Goal: Task Accomplishment & Management: Use online tool/utility

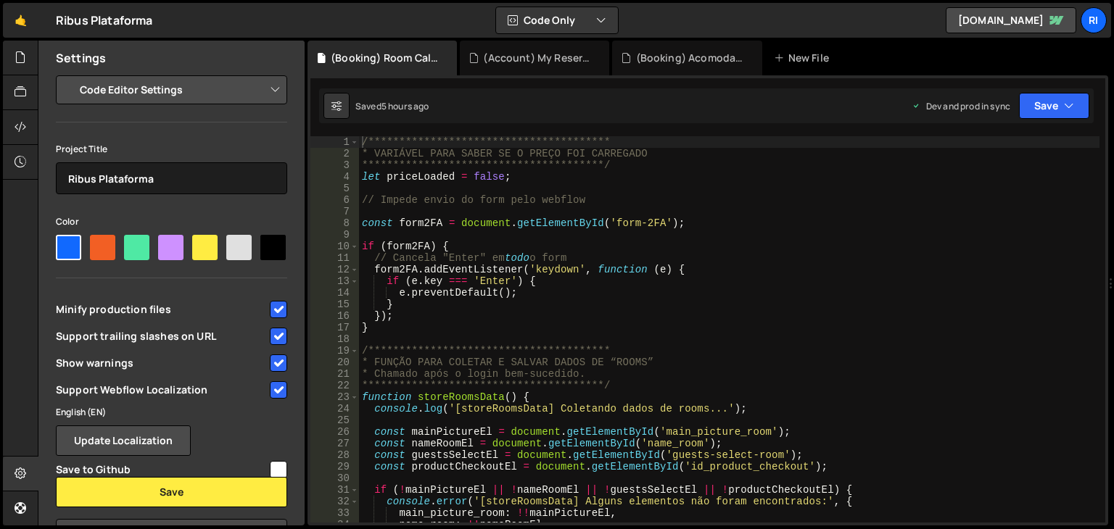
select select "editor"
select select "663e7c8985794b44f1c1cbca"
click at [22, 21] on link "🤙" at bounding box center [21, 20] width 36 height 35
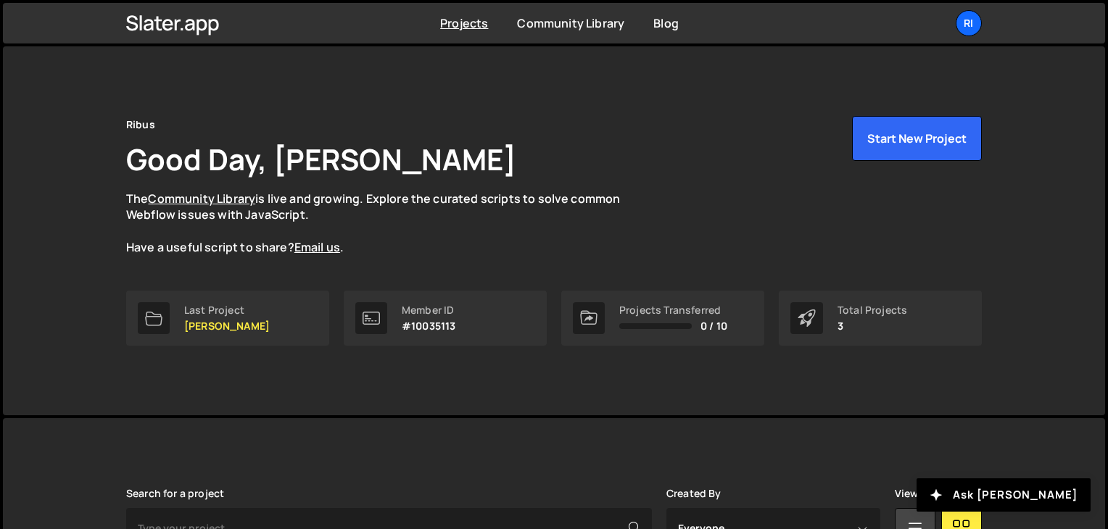
scroll to position [217, 0]
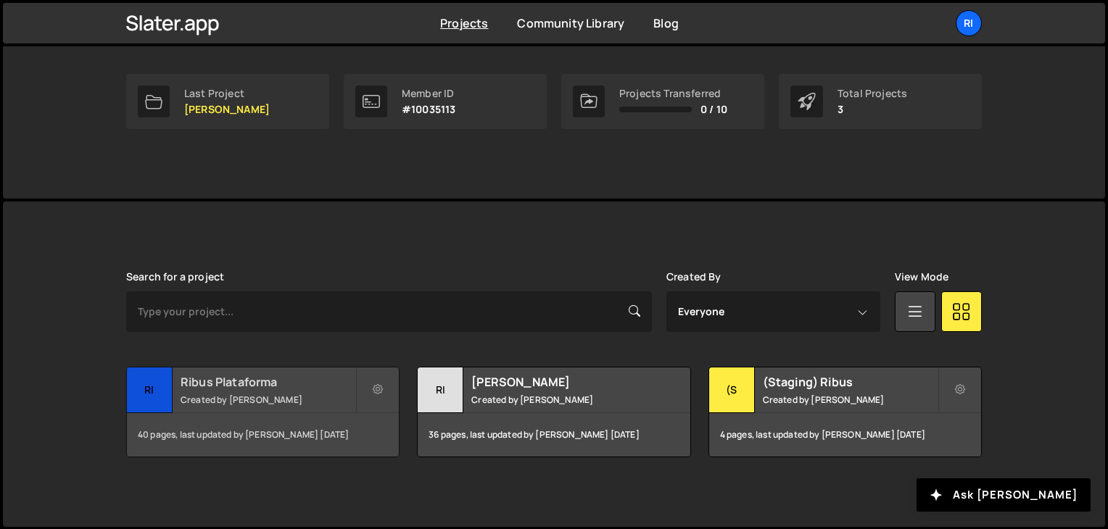
click at [236, 397] on small "Created by [PERSON_NAME]" at bounding box center [268, 400] width 175 height 12
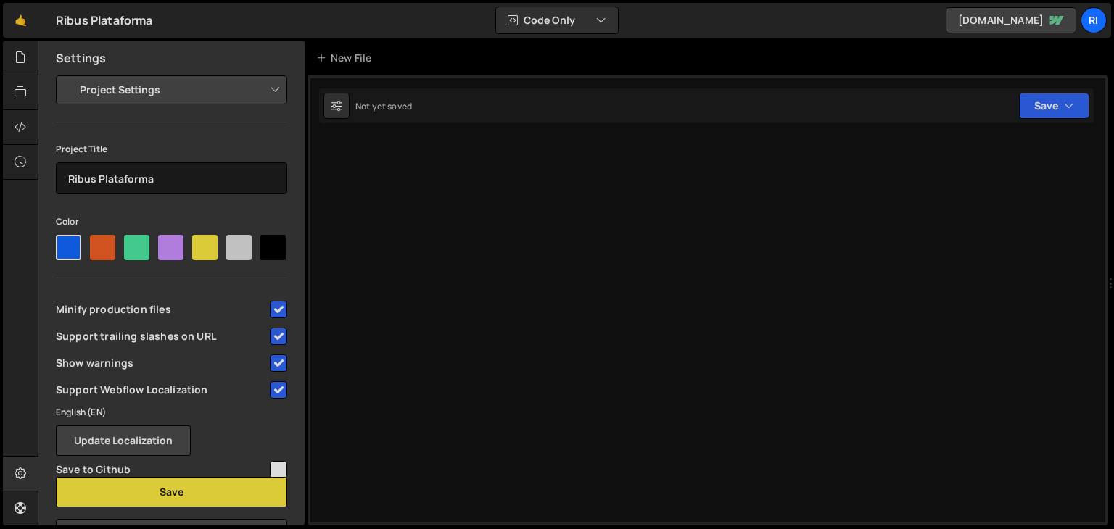
select select "663e7c8985794b44f1c1cbca"
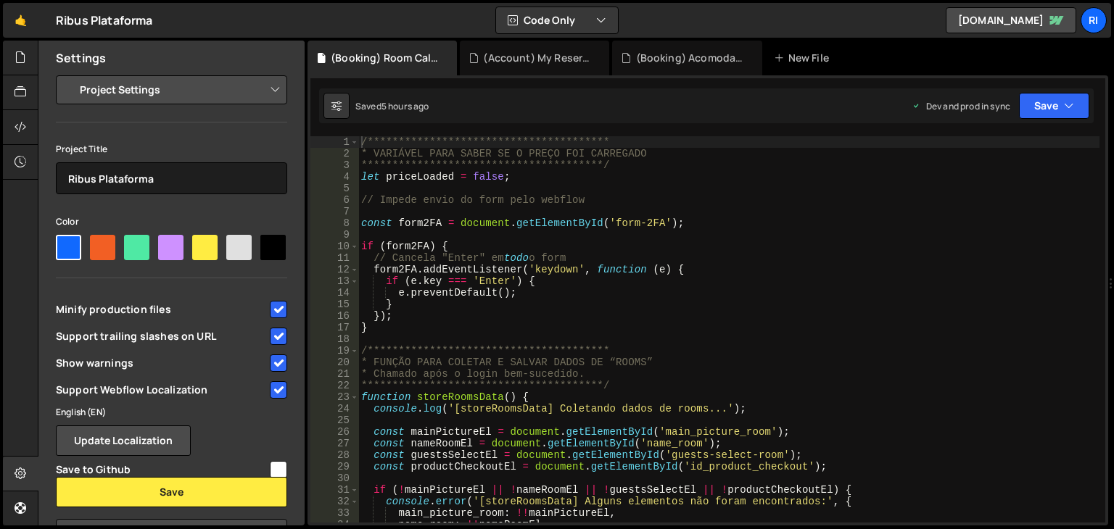
scroll to position [5580, 0]
click at [247, 29] on div "🤙 Ribus Plataforma ⚠️ Code is being edited in another browser Code Only Code On…" at bounding box center [557, 20] width 1108 height 35
click at [81, 27] on div "Ribus Plataforma ⚠️ Code is being edited in another browser" at bounding box center [104, 20] width 97 height 17
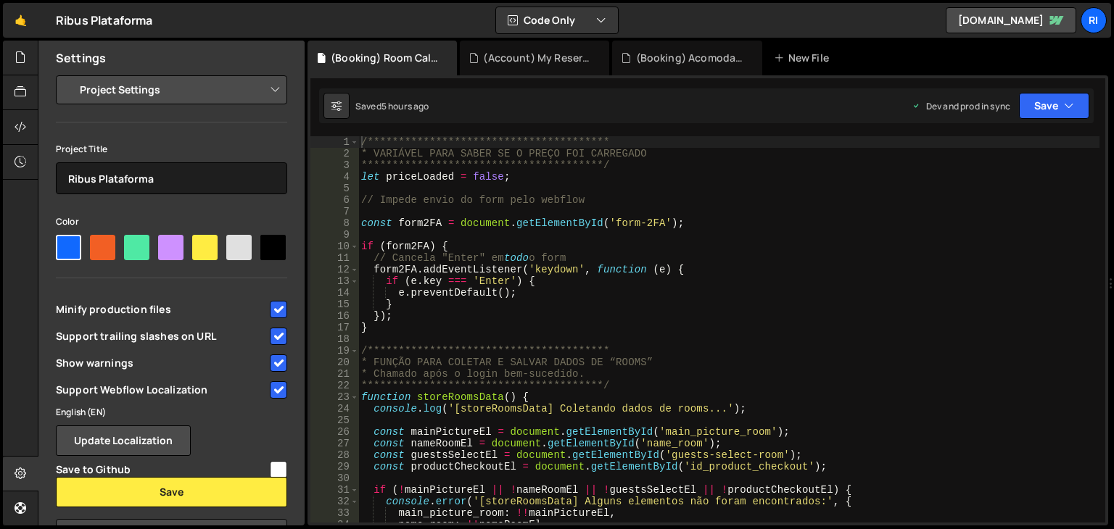
click at [174, 33] on div "🤙 Ribus Plataforma ⚠️ Code is being edited in another browser Code Only Code On…" at bounding box center [557, 20] width 1108 height 35
